Goal: Task Accomplishment & Management: Use online tool/utility

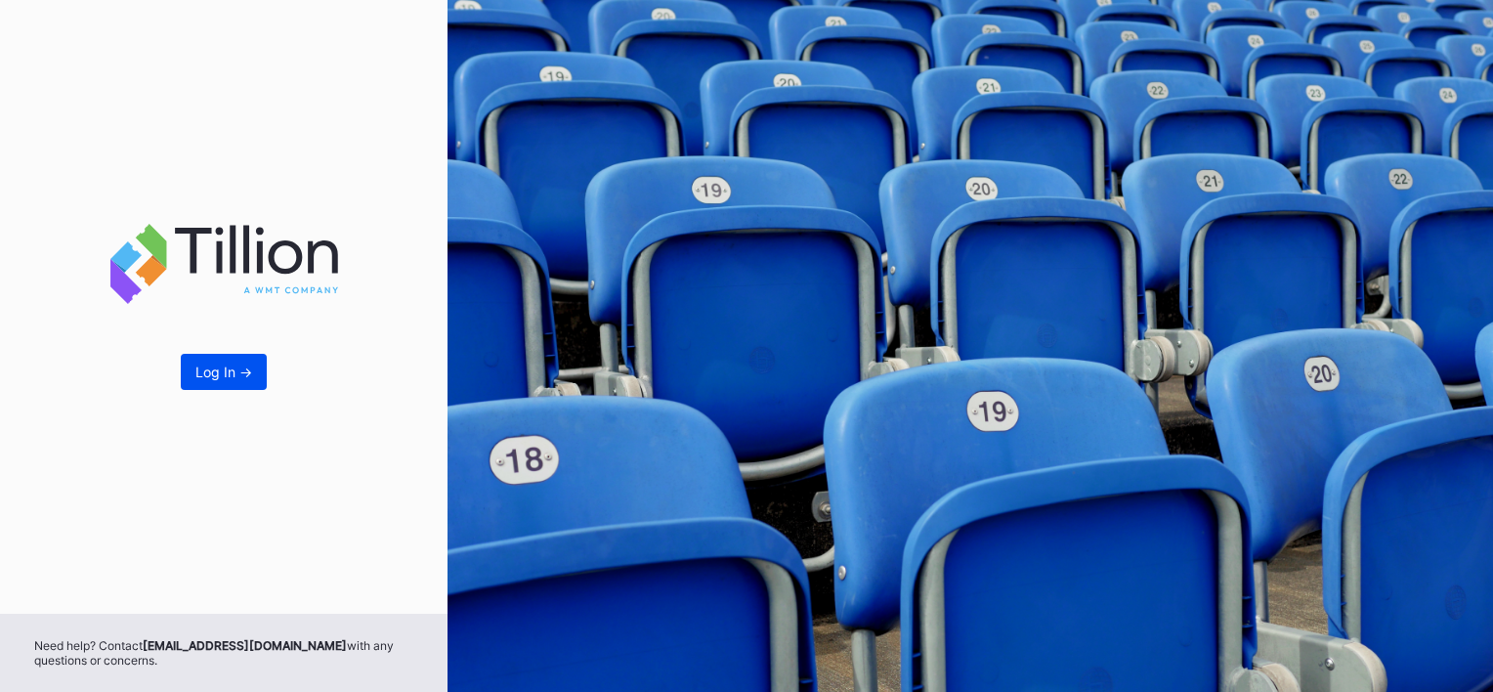
click at [215, 357] on button "Log In ->" at bounding box center [224, 372] width 86 height 36
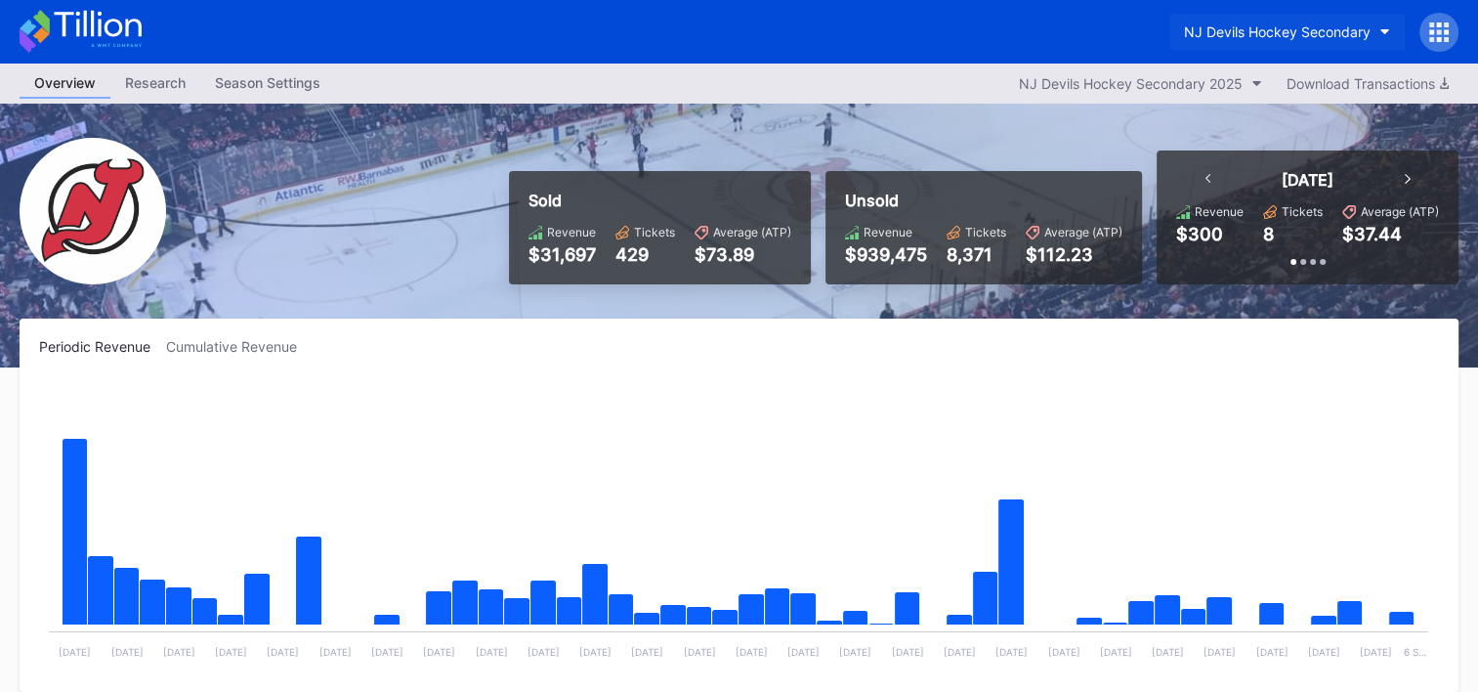
click at [1370, 16] on button "NJ Devils Hockey Secondary" at bounding box center [1288, 32] width 236 height 36
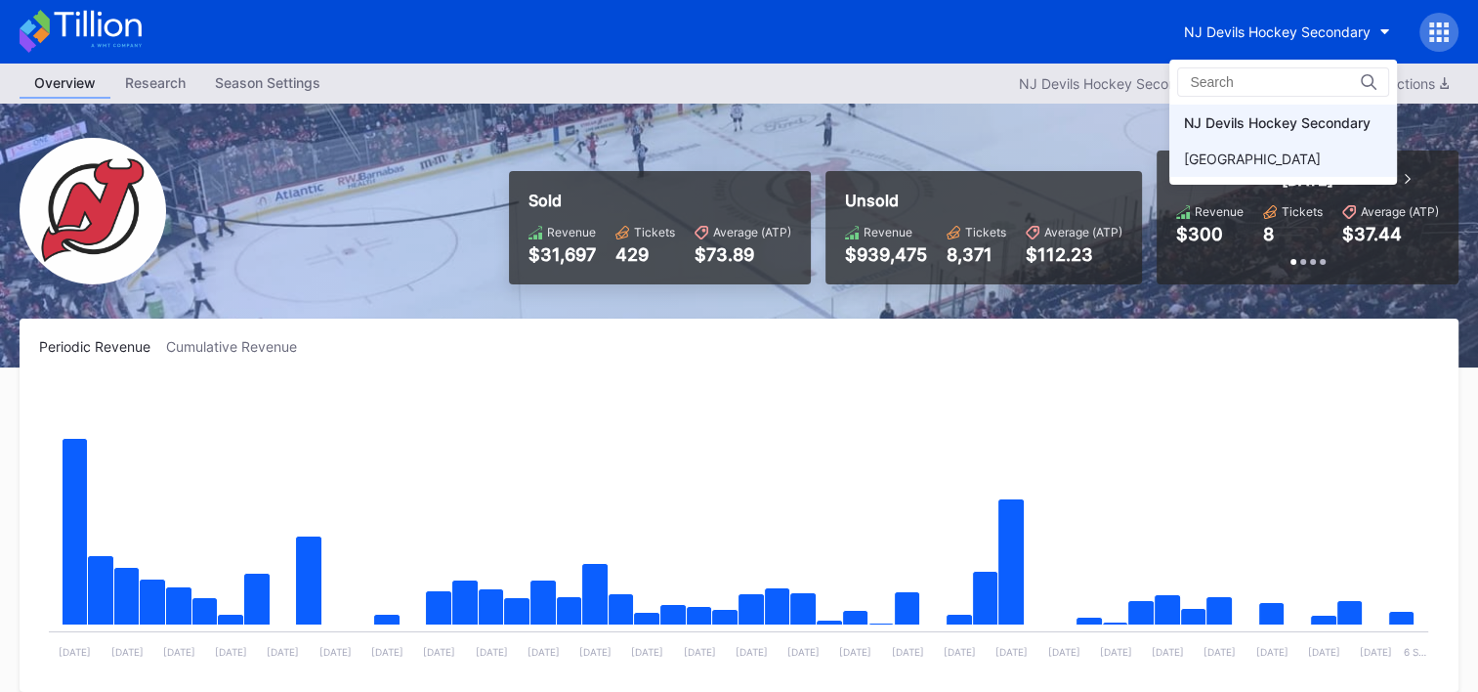
click at [1239, 156] on div "[GEOGRAPHIC_DATA]" at bounding box center [1252, 158] width 137 height 17
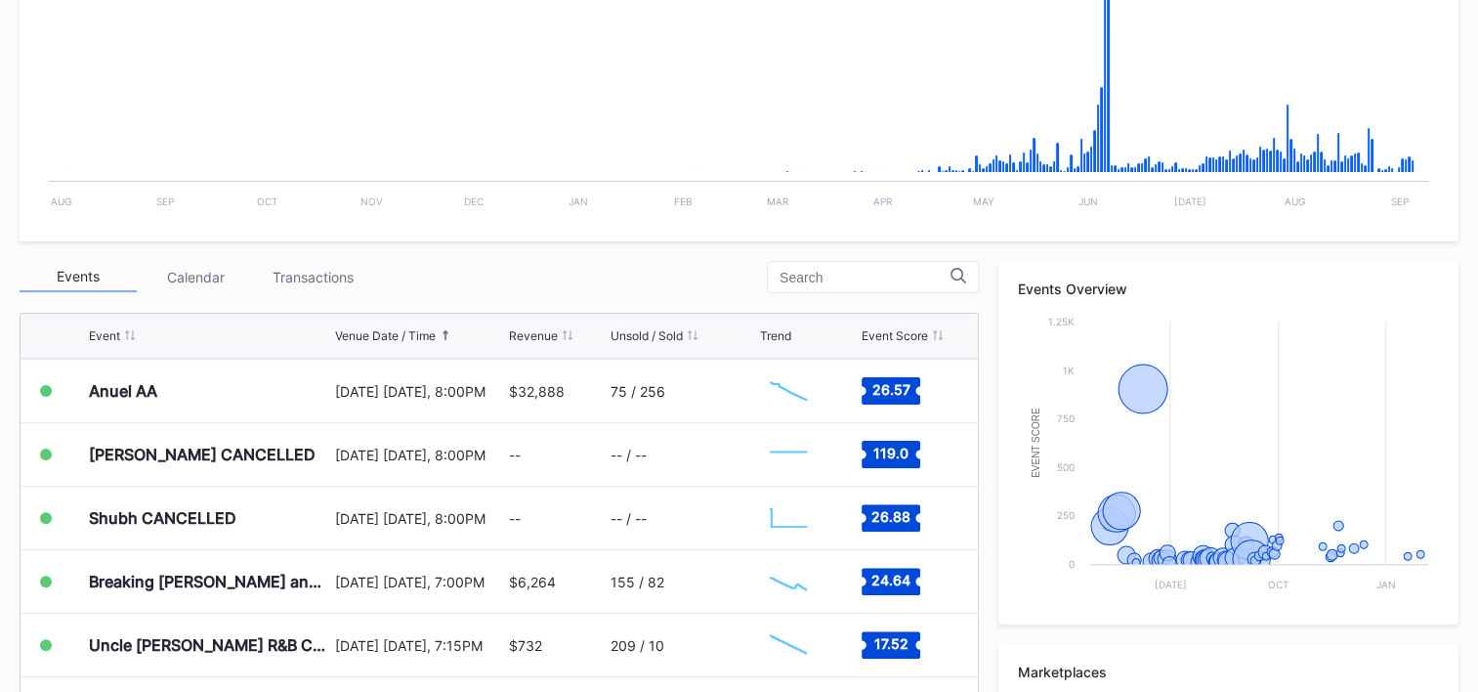
scroll to position [489, 0]
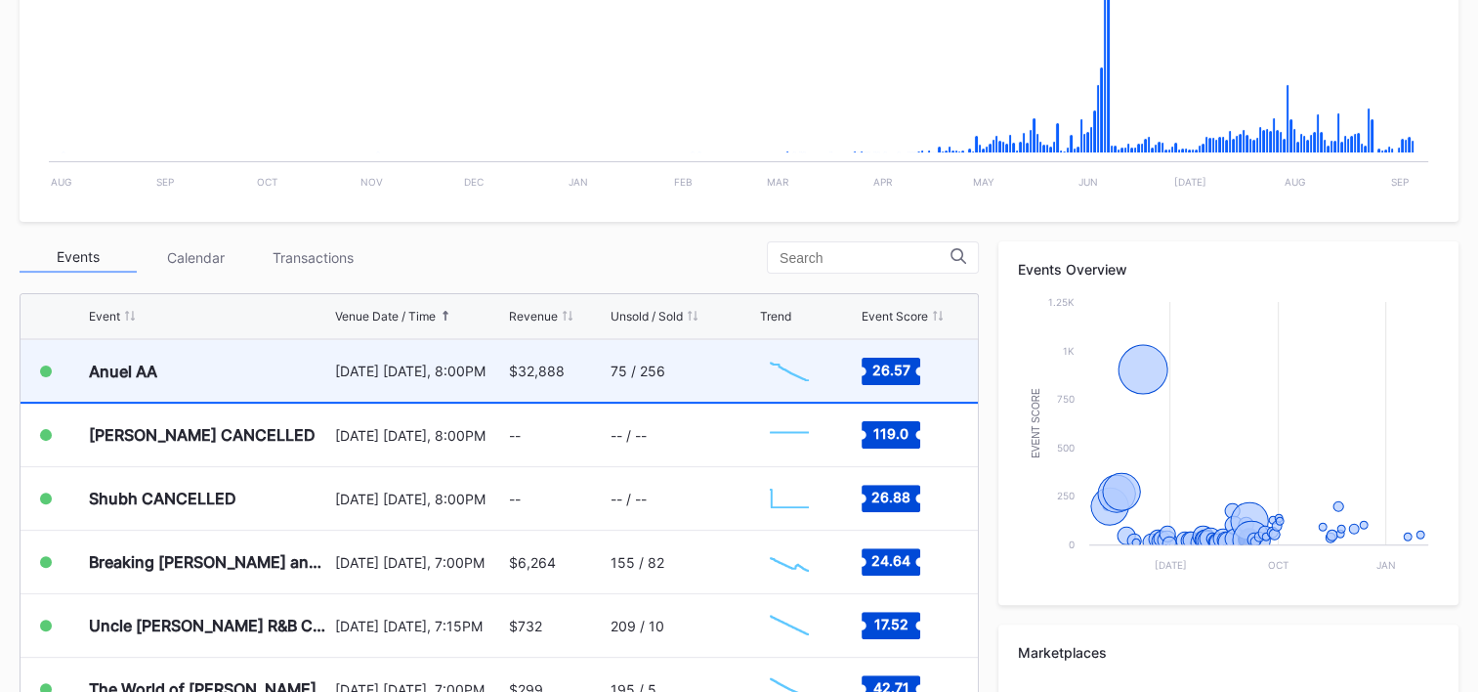
click at [326, 366] on div "Anuel AA [DATE] [DATE], 8:00PM $32,888 75 / 256 Created with Highcharts 11.2.0 …" at bounding box center [500, 372] width 958 height 64
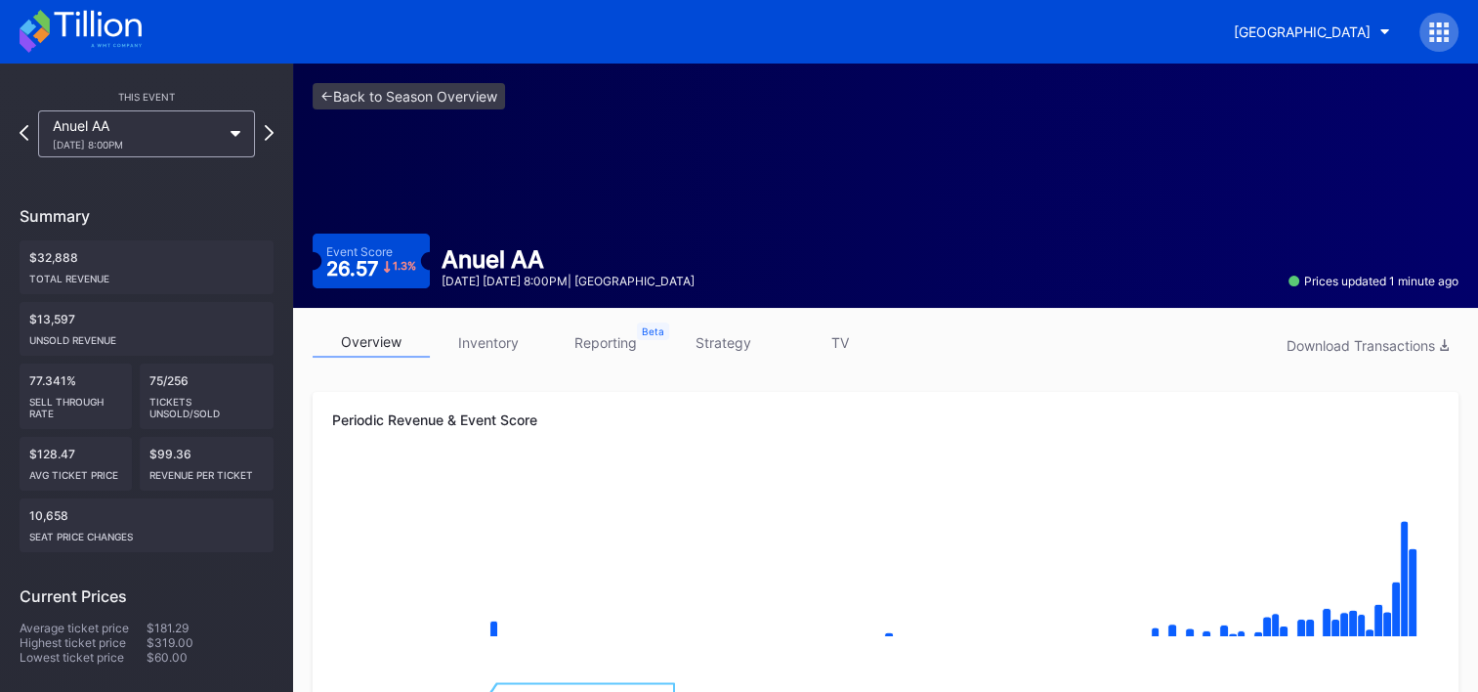
click at [742, 336] on link "strategy" at bounding box center [722, 342] width 117 height 30
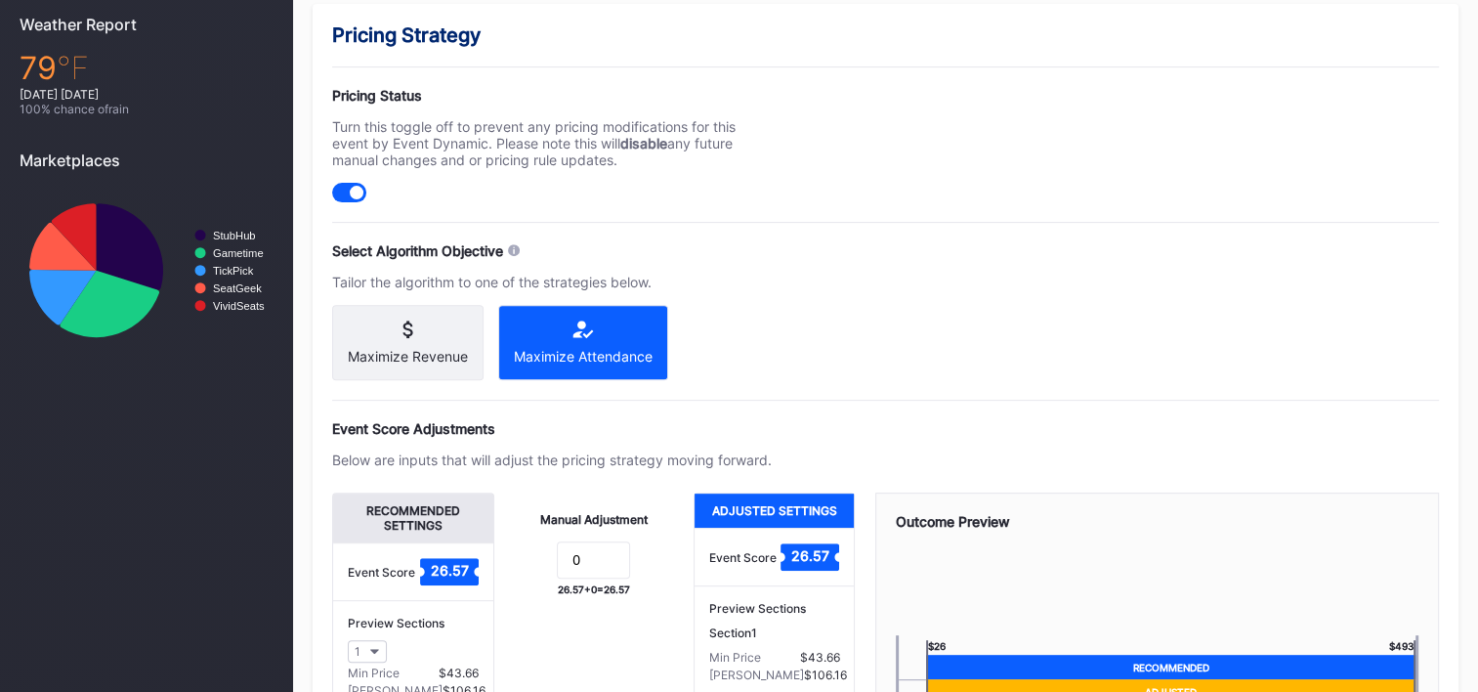
scroll to position [782, 0]
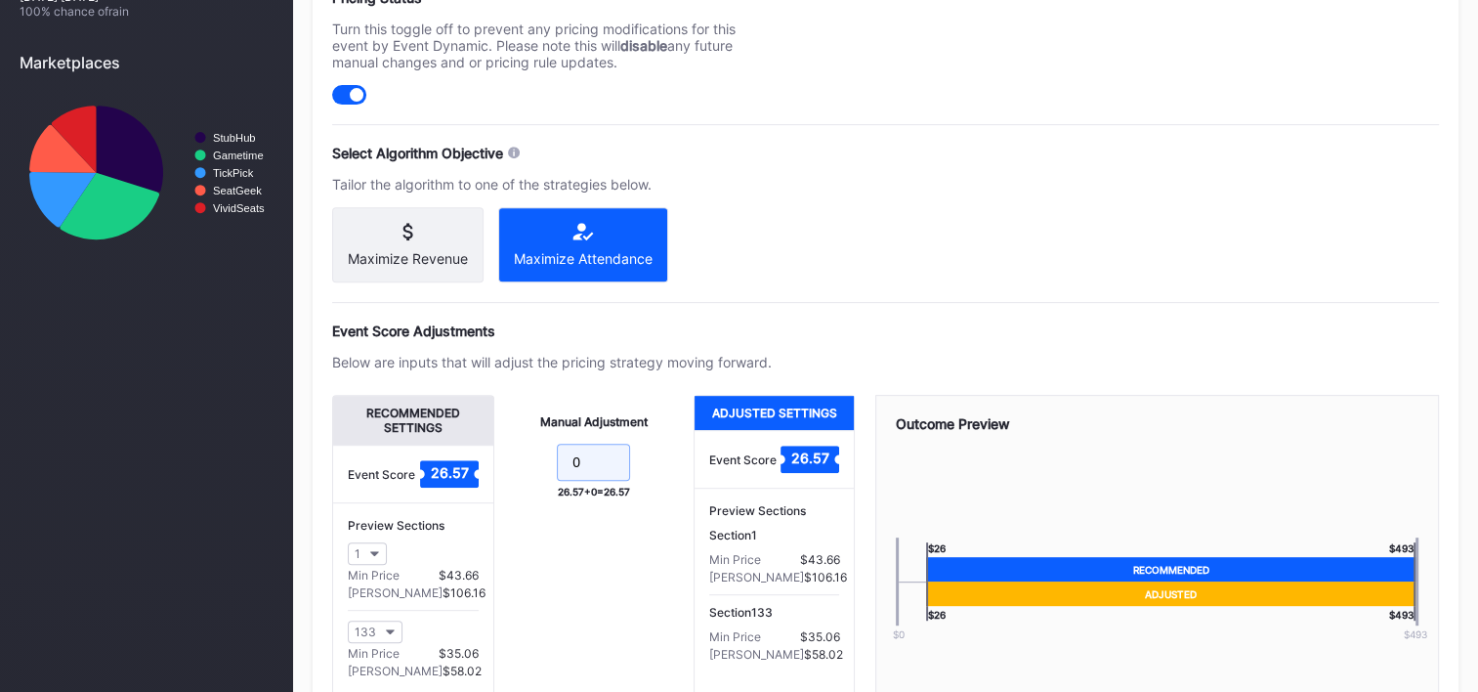
click at [603, 469] on input "0" at bounding box center [593, 462] width 73 height 37
type input "-5"
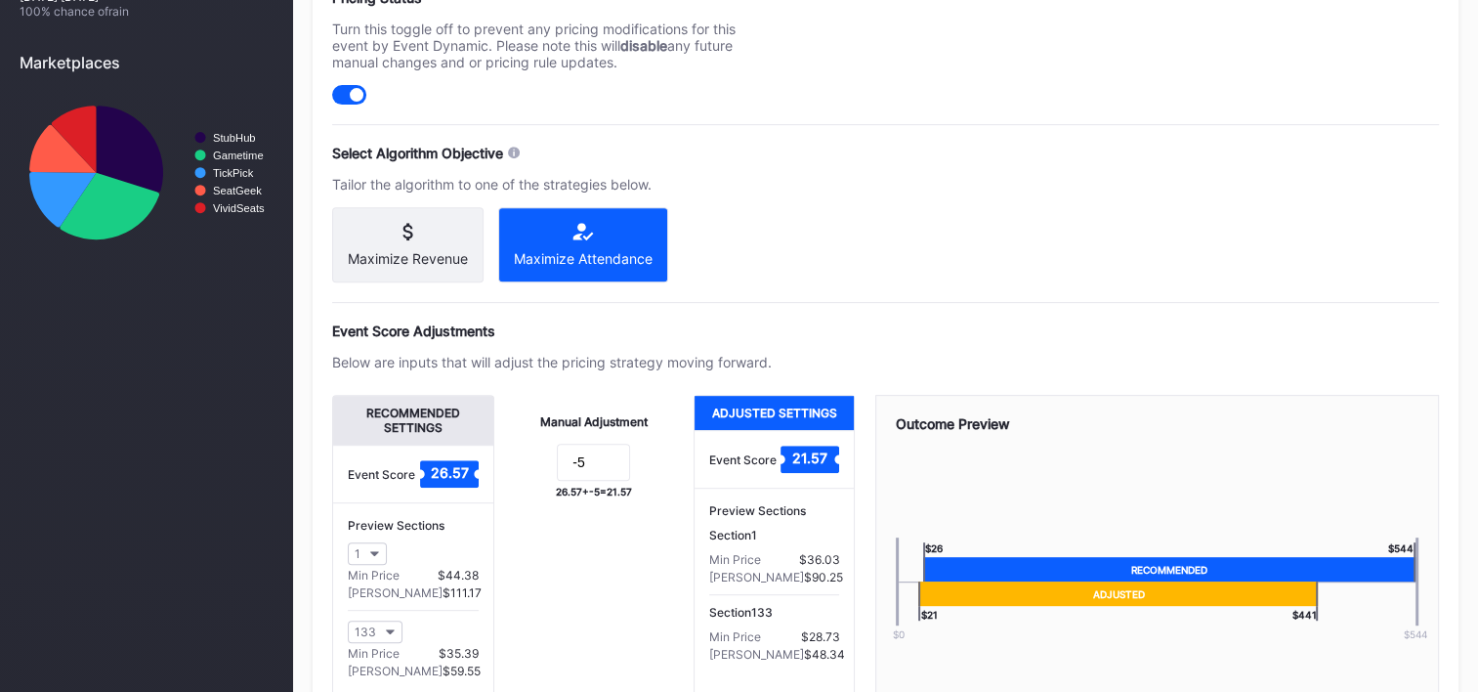
click at [1085, 326] on div "Event Score Adjustments" at bounding box center [885, 330] width 1107 height 17
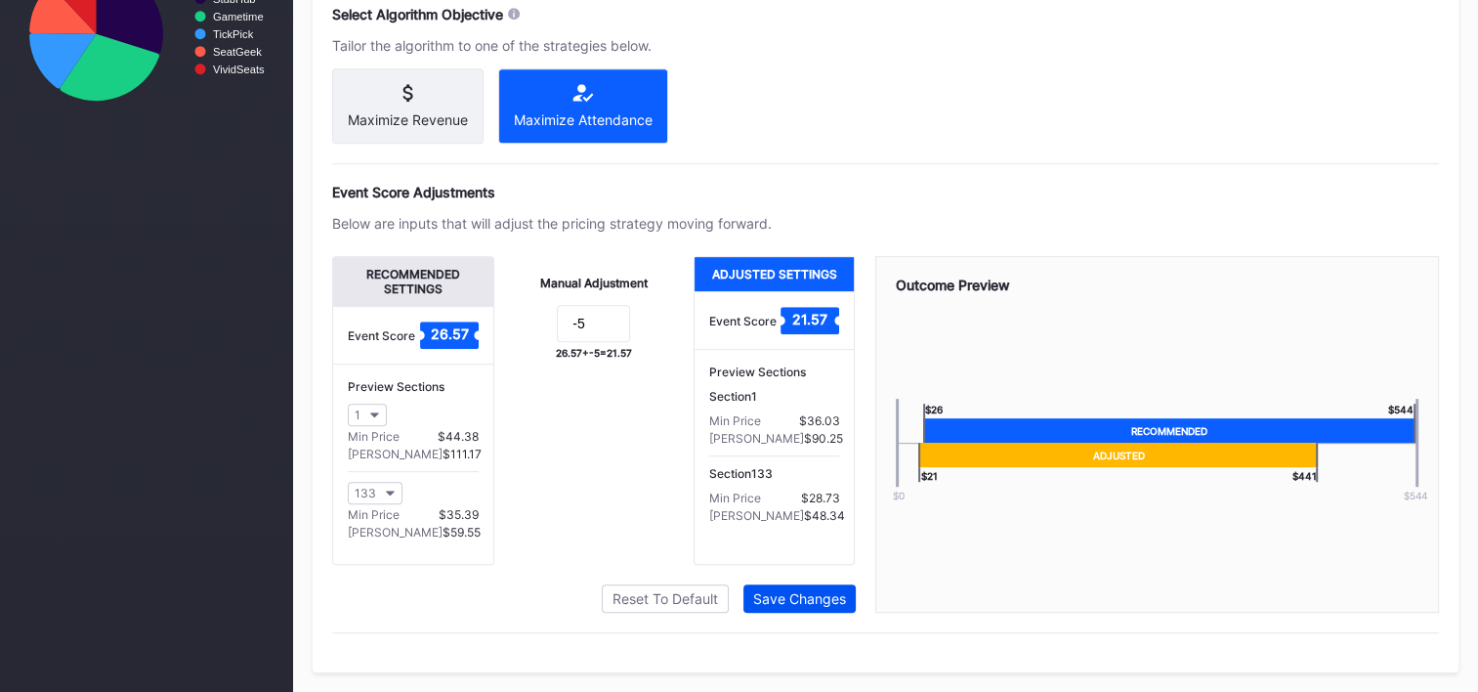
click at [816, 591] on div "Save Changes" at bounding box center [799, 598] width 93 height 17
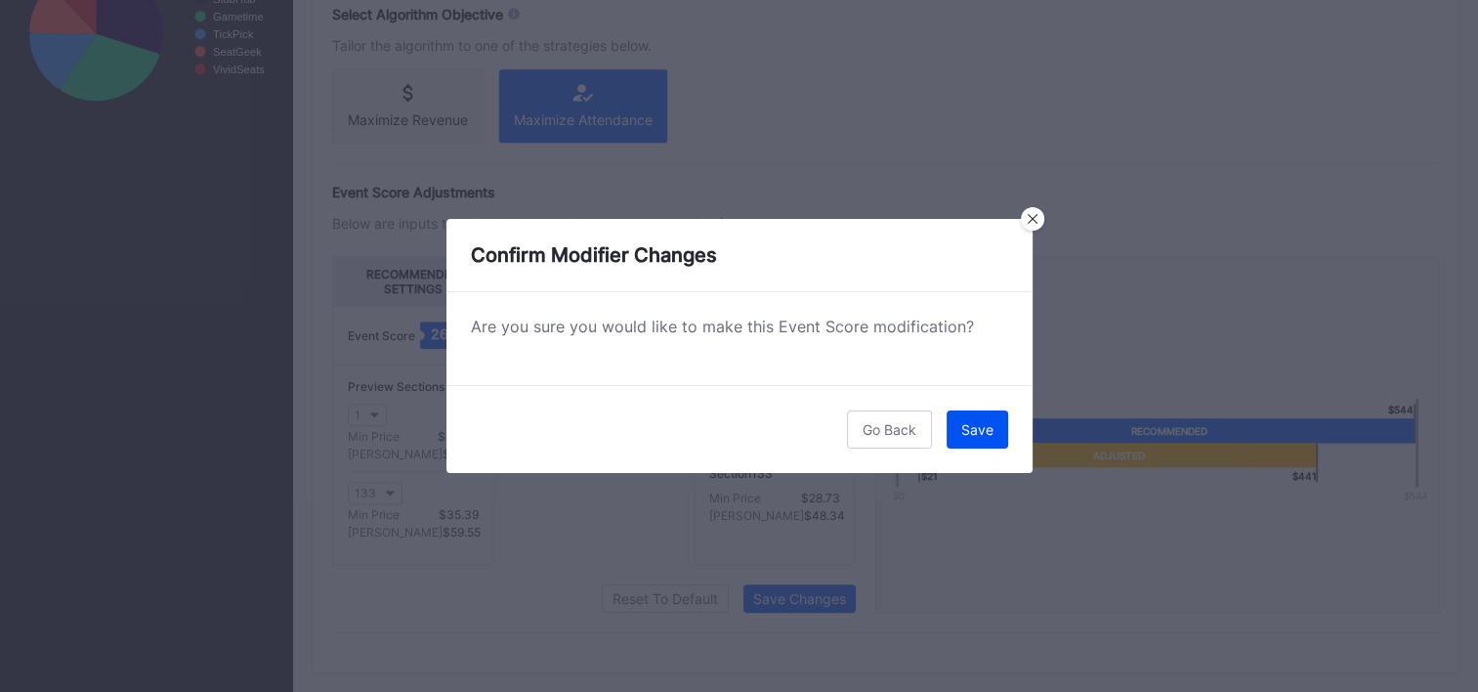
click at [972, 418] on button "Save" at bounding box center [978, 429] width 62 height 38
